Goal: Check status: Check status

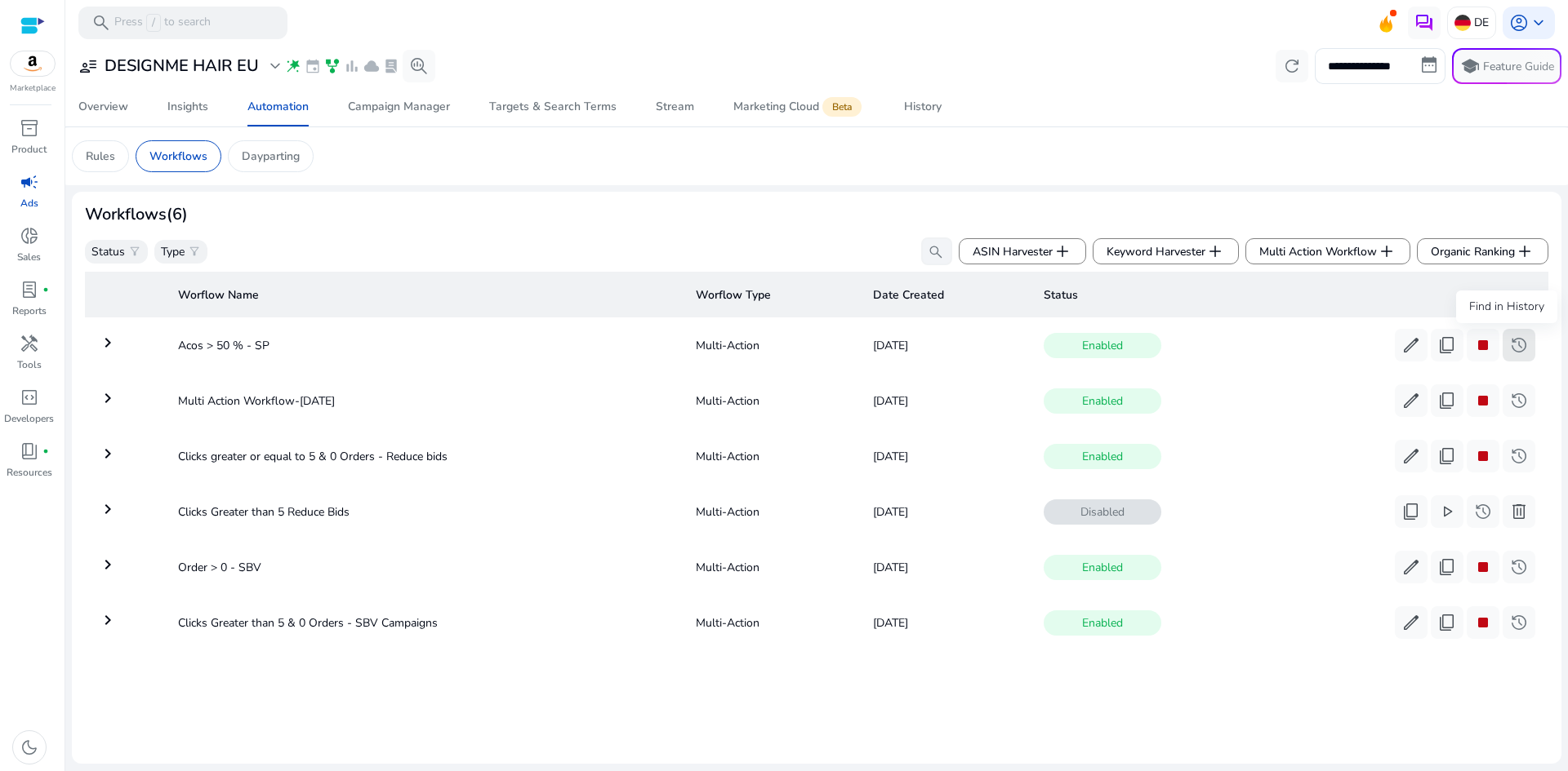
click at [1518, 338] on span "history" at bounding box center [1519, 345] width 19 height 19
click at [109, 565] on mat-icon "keyboard_arrow_right" at bounding box center [108, 564] width 19 height 19
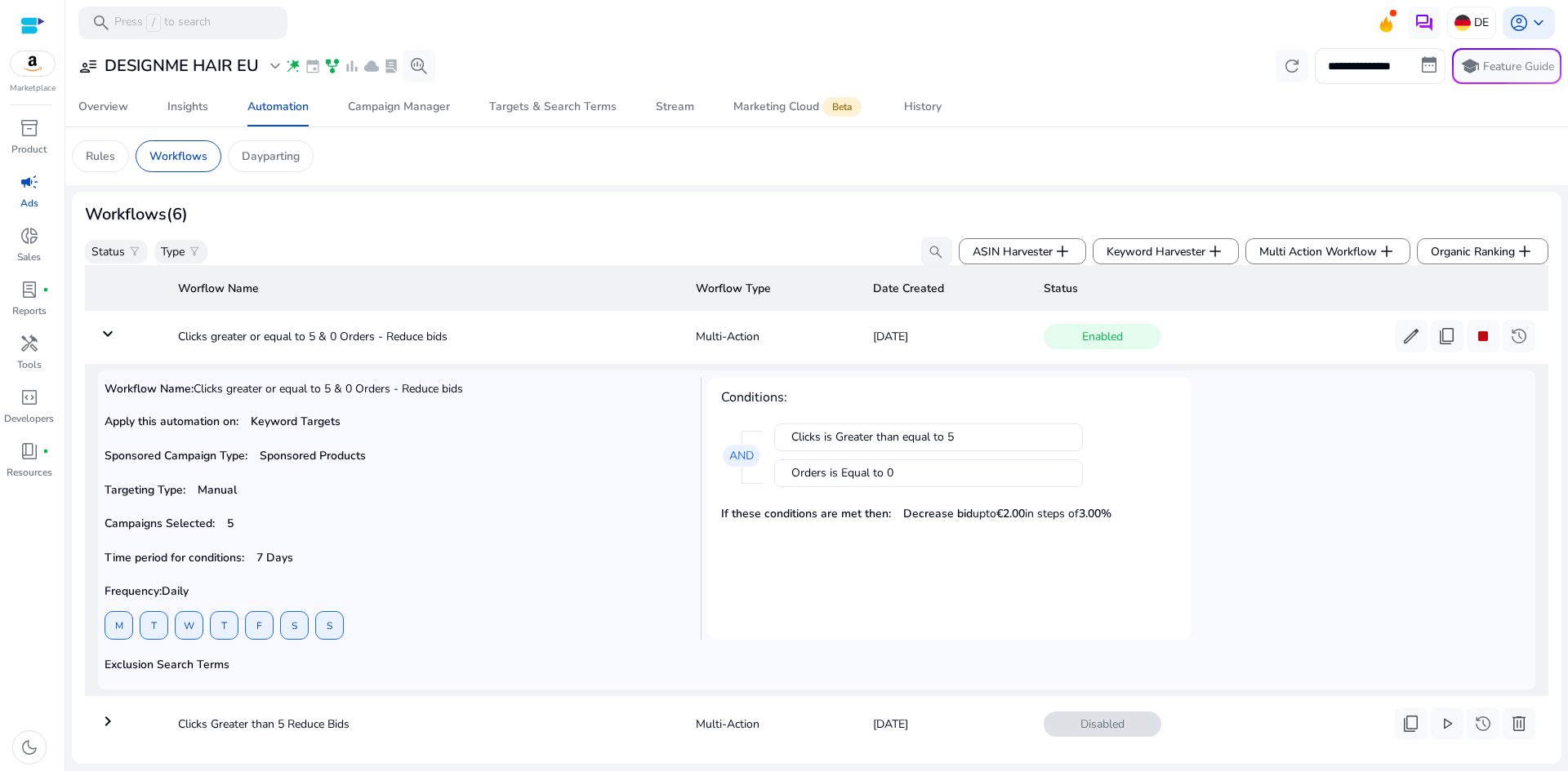
scroll to position [62, 0]
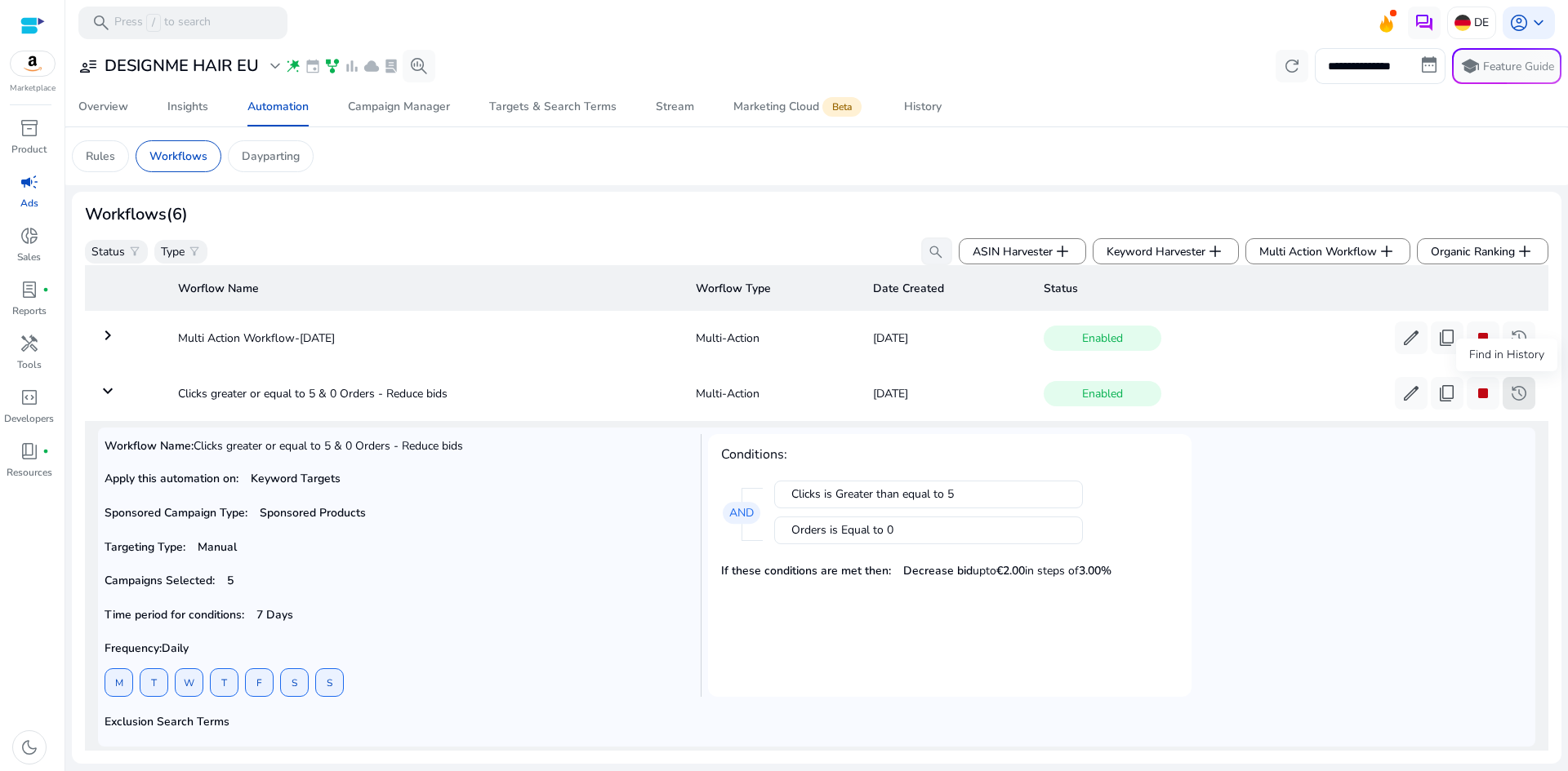
click at [1520, 391] on span "history" at bounding box center [1519, 393] width 19 height 19
click at [108, 389] on mat-icon "keyboard_arrow_down" at bounding box center [108, 390] width 19 height 19
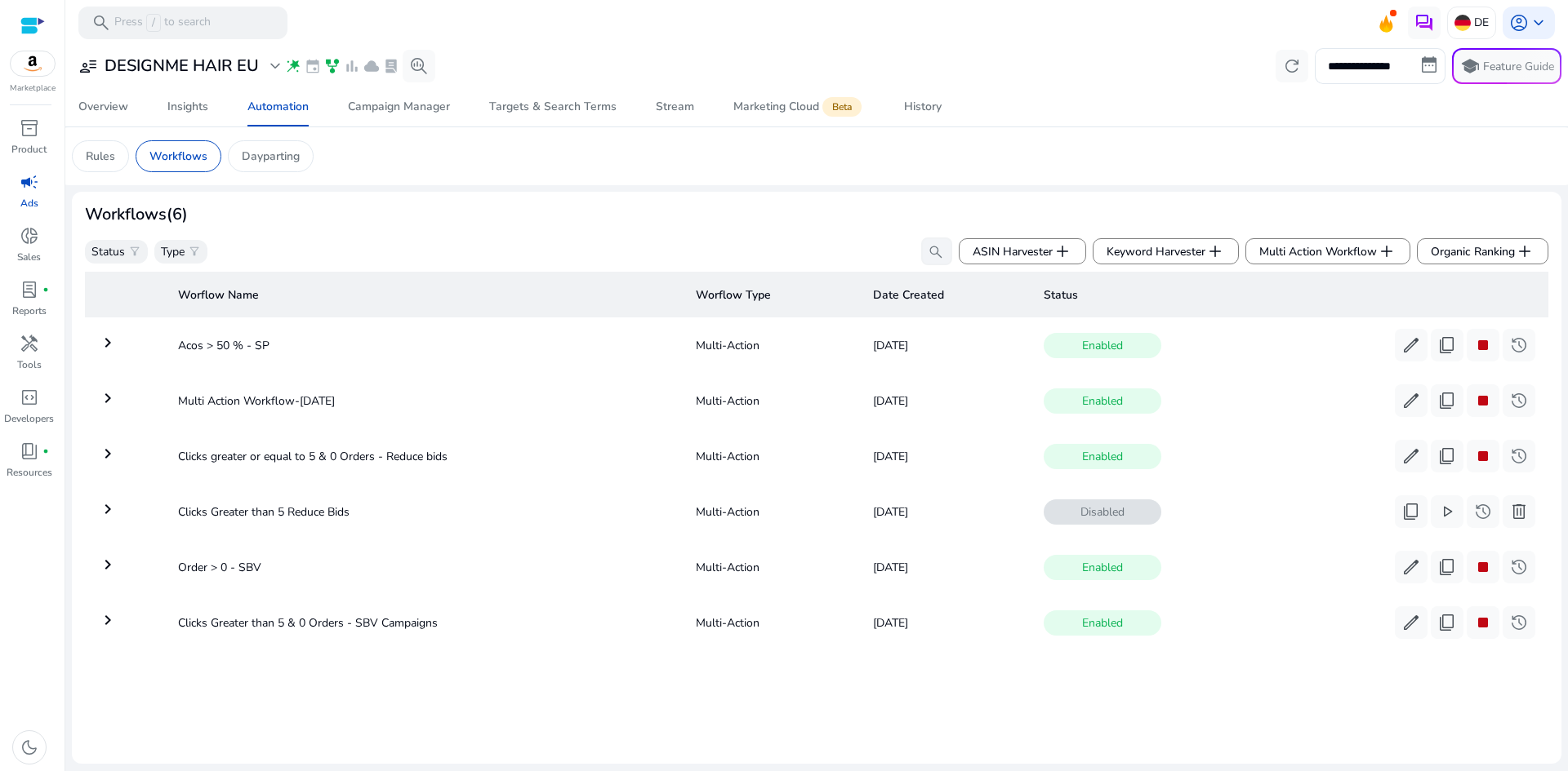
scroll to position [0, 0]
click at [105, 560] on mat-icon "keyboard_arrow_right" at bounding box center [108, 564] width 19 height 19
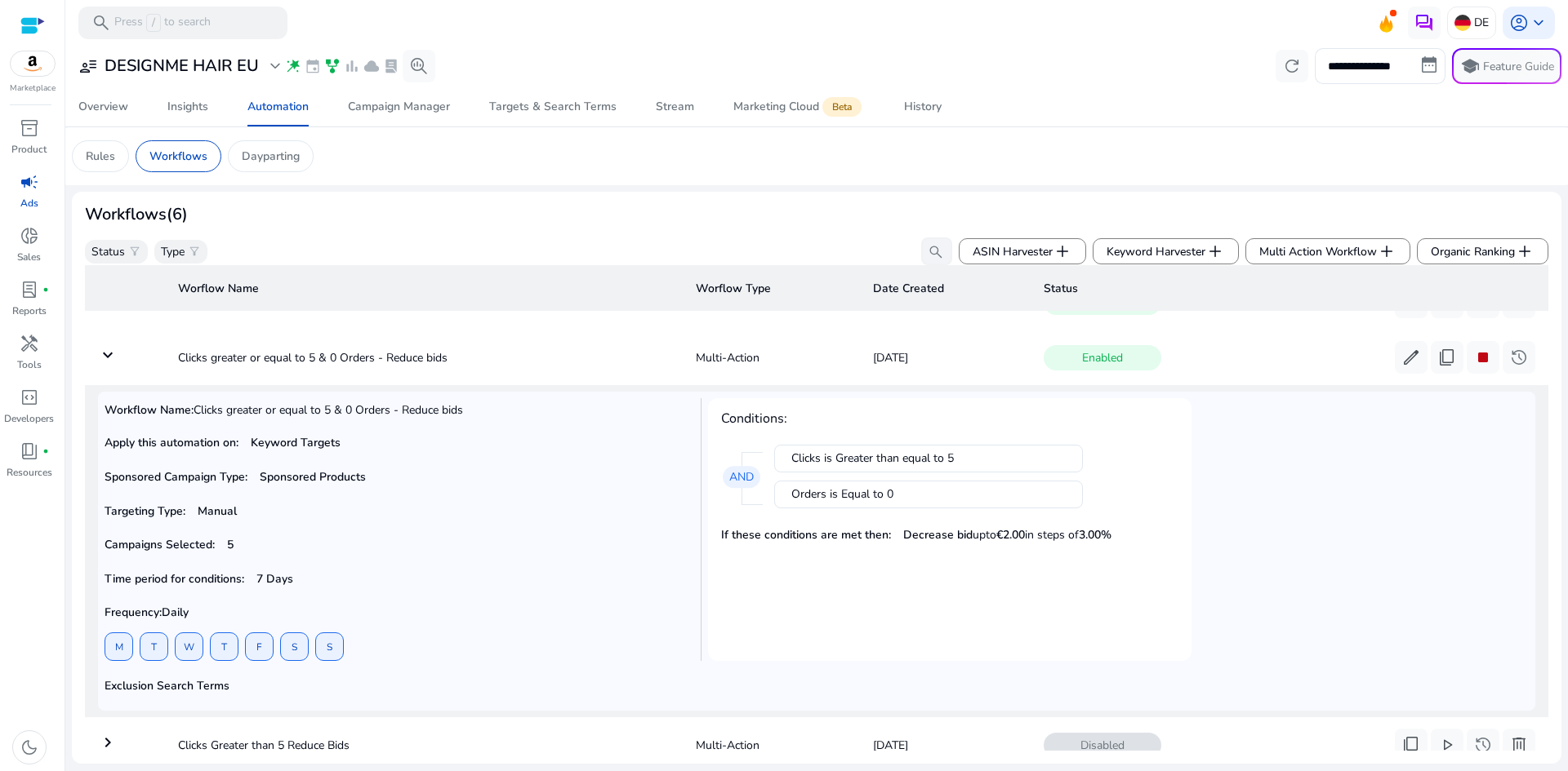
scroll to position [62, 0]
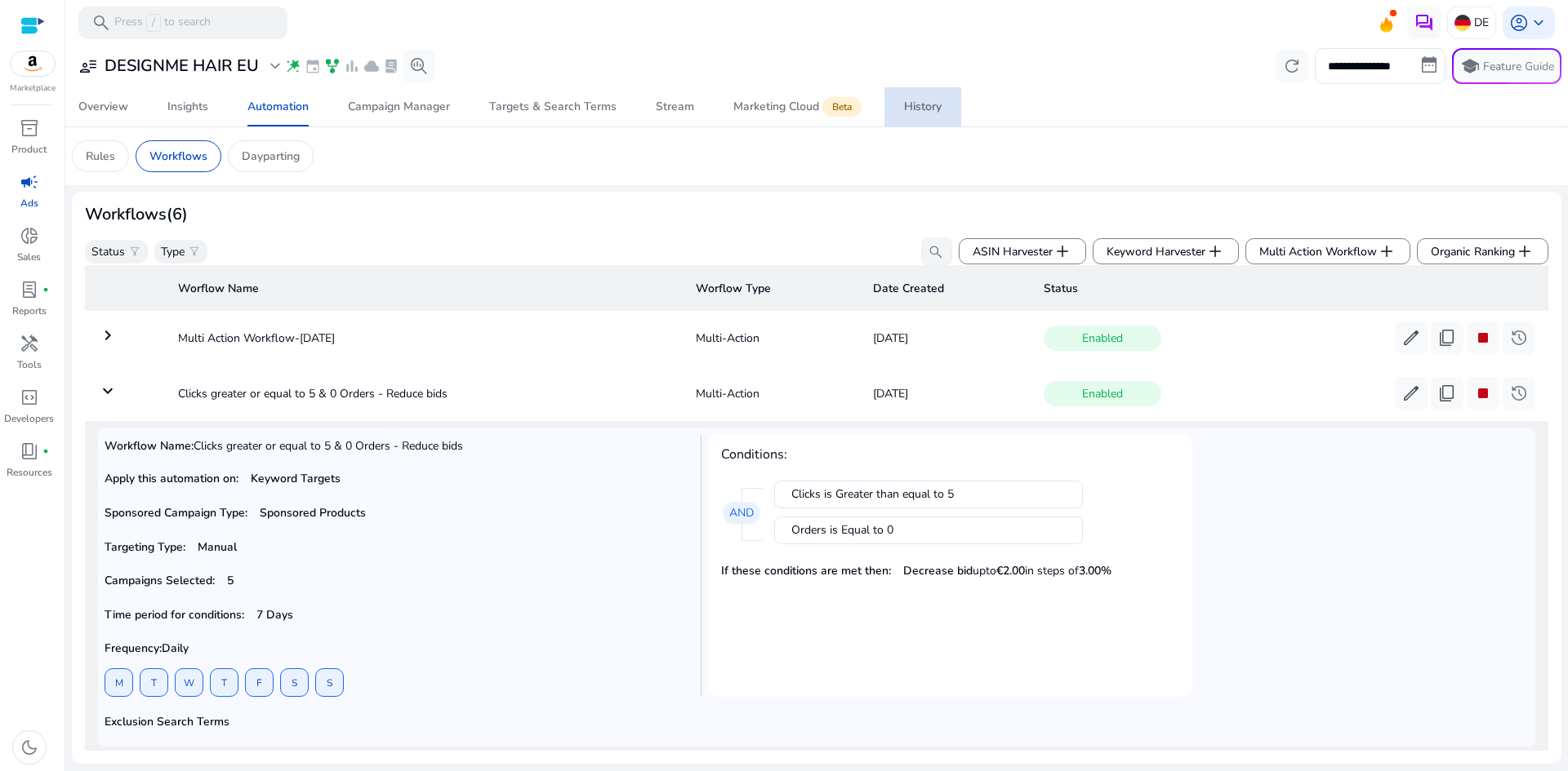
click at [923, 97] on span "History" at bounding box center [923, 107] width 38 height 39
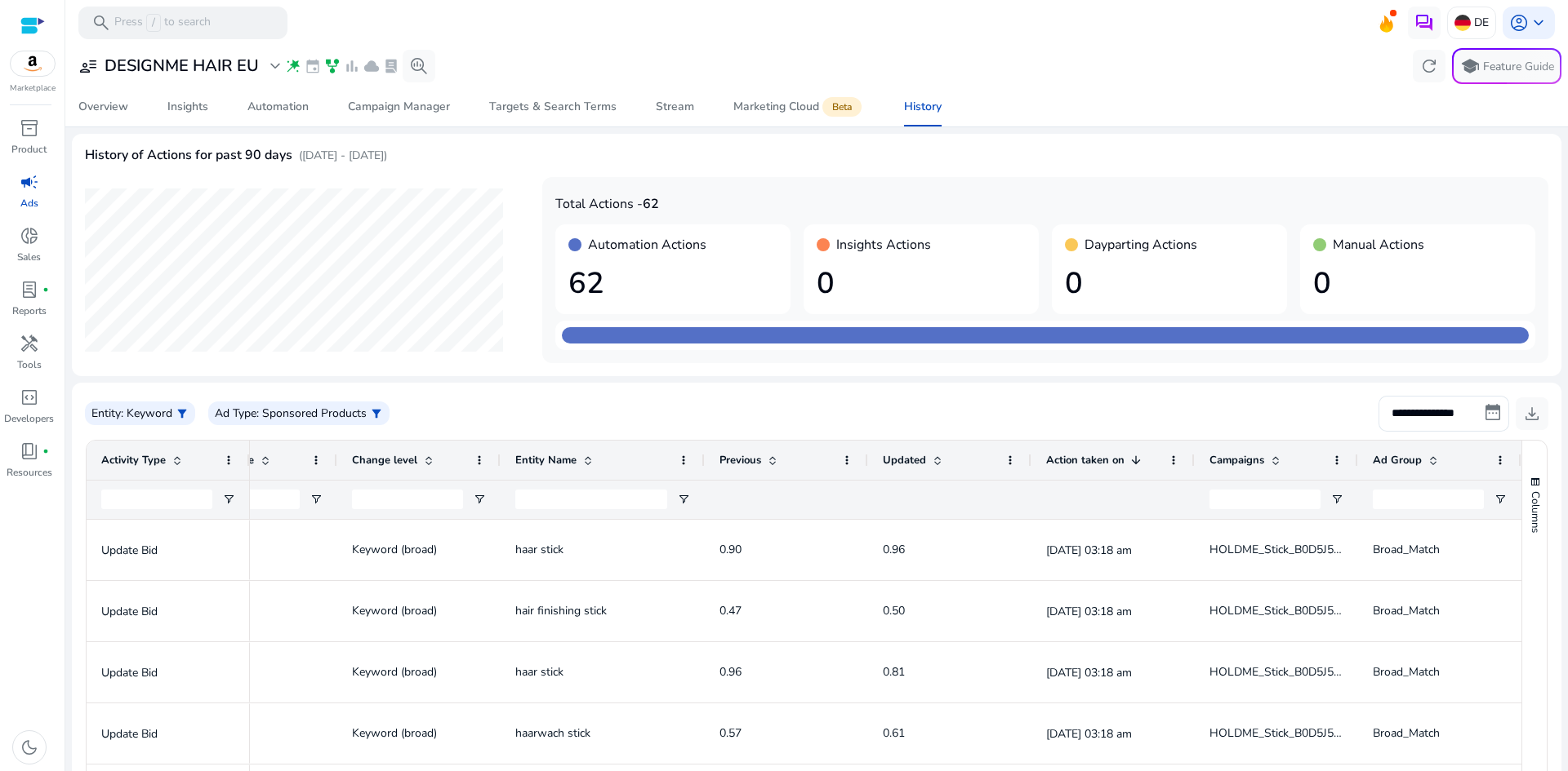
click at [127, 461] on span "Activity Type" at bounding box center [133, 460] width 64 height 14
click at [225, 455] on span at bounding box center [229, 460] width 13 height 13
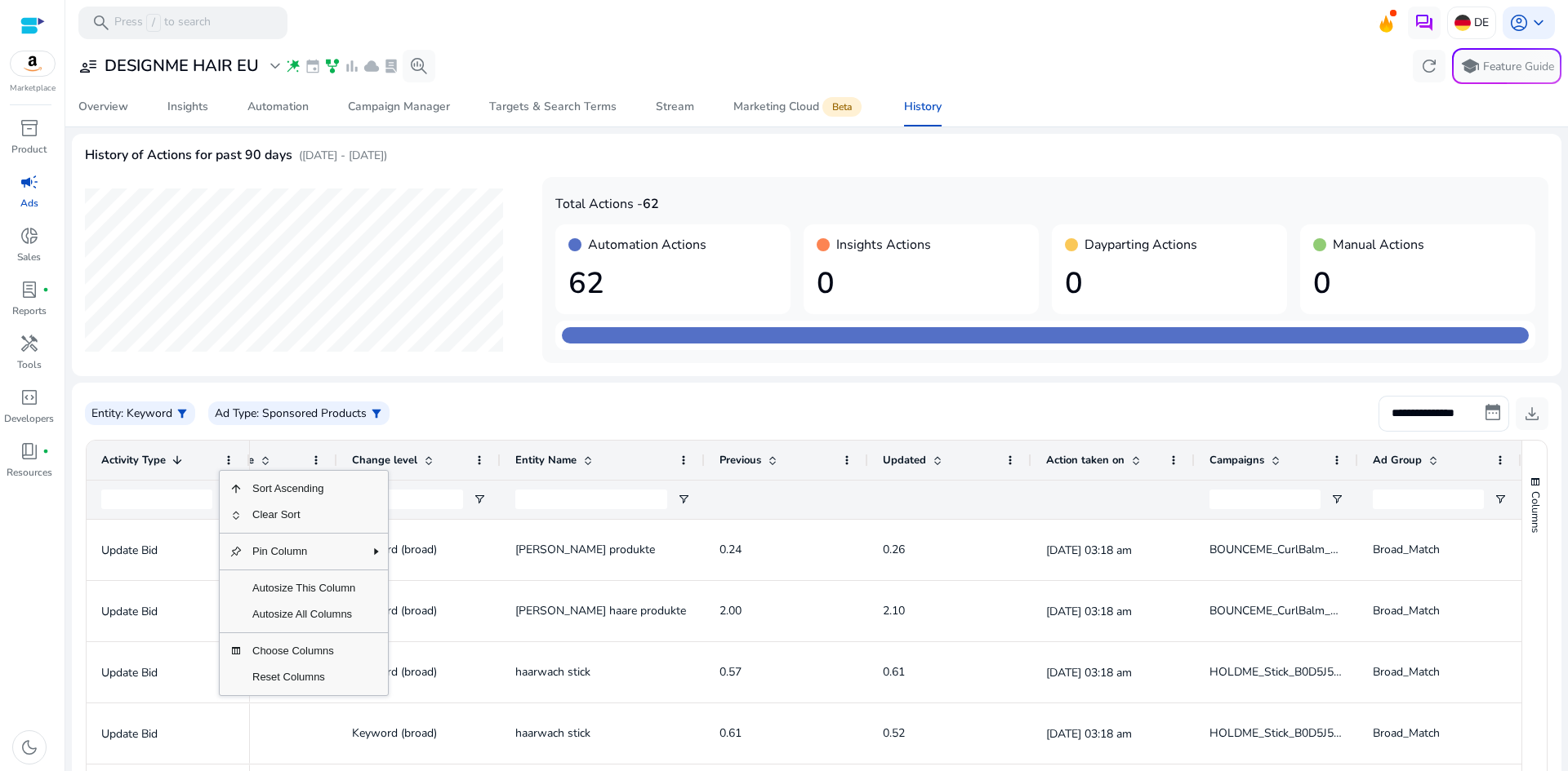
click at [436, 404] on div "**********" at bounding box center [816, 413] width 1463 height 36
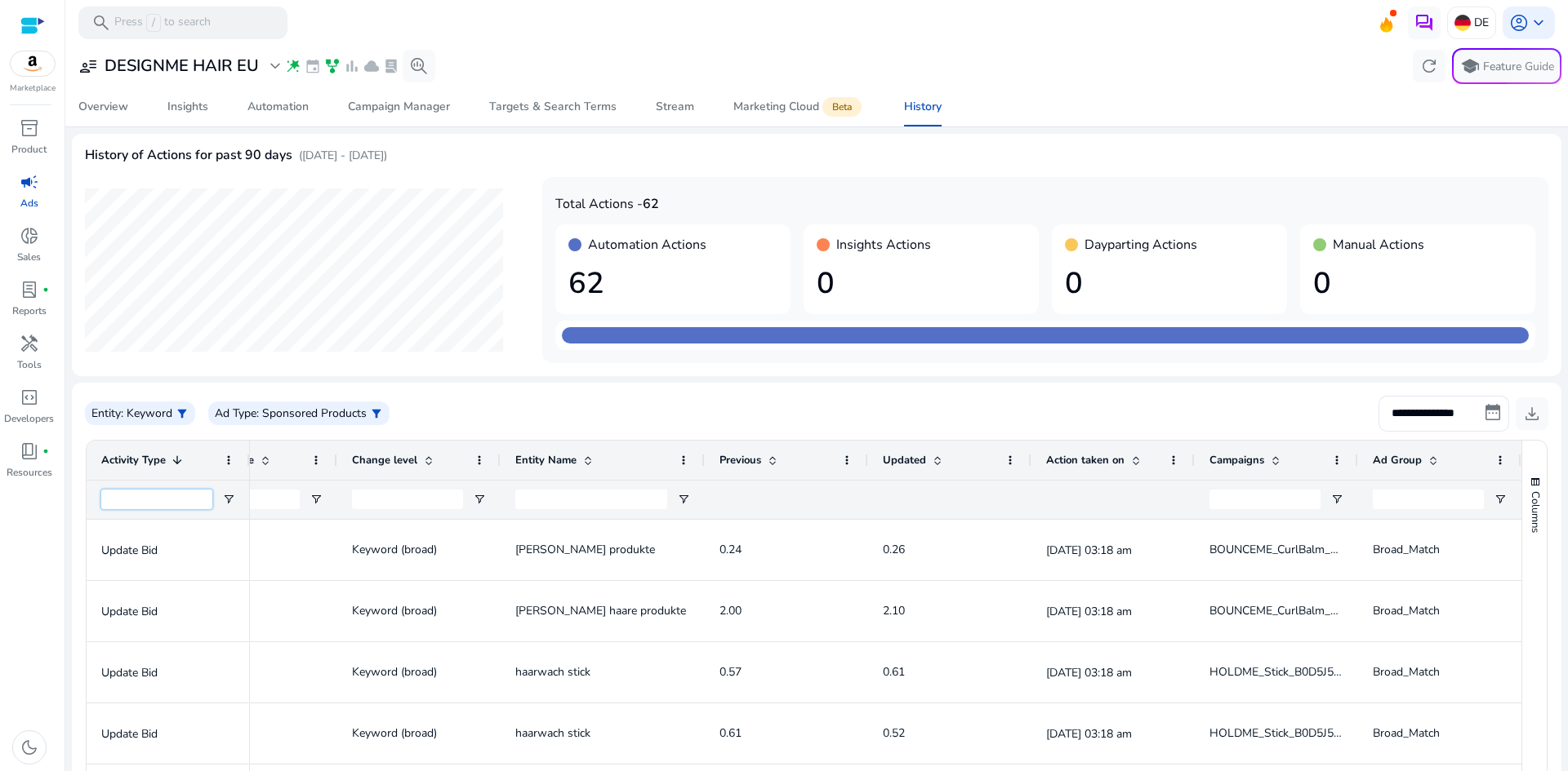
click at [154, 496] on input "Activity Type Filter Input" at bounding box center [156, 499] width 111 height 19
click at [229, 495] on span "Open Filter Menu" at bounding box center [229, 500] width 13 height 13
click at [287, 530] on div "Contains" at bounding box center [288, 530] width 100 height 12
click at [35, 242] on span "donut_small" at bounding box center [29, 236] width 19 height 19
